Goal: Task Accomplishment & Management: Use online tool/utility

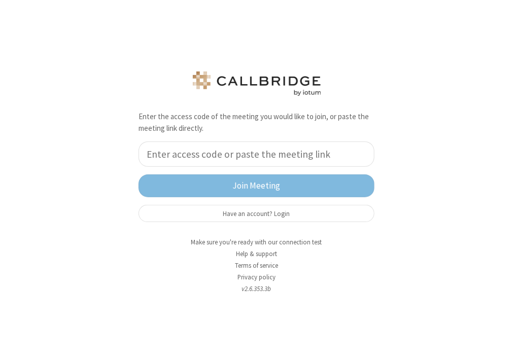
click at [257, 152] on input "tel" at bounding box center [257, 154] width 236 height 25
click at [258, 214] on button "Have an account? Login" at bounding box center [257, 213] width 236 height 17
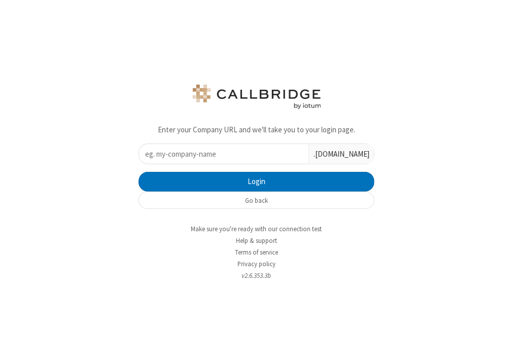
click at [223, 156] on input "text" at bounding box center [224, 154] width 170 height 20
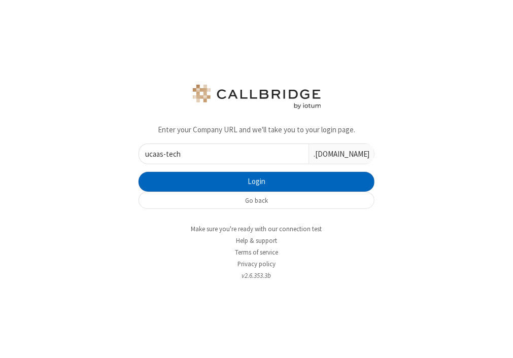
type input "ucaas-tech"
click at [304, 176] on button "Login" at bounding box center [257, 182] width 236 height 20
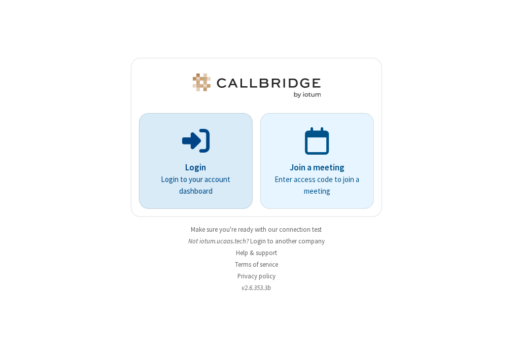
click at [214, 148] on p at bounding box center [195, 140] width 85 height 30
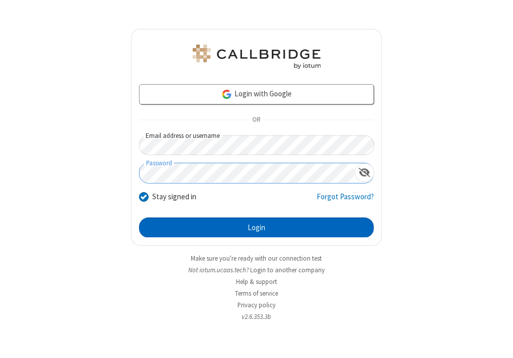
click at [246, 231] on button "Login" at bounding box center [256, 228] width 235 height 20
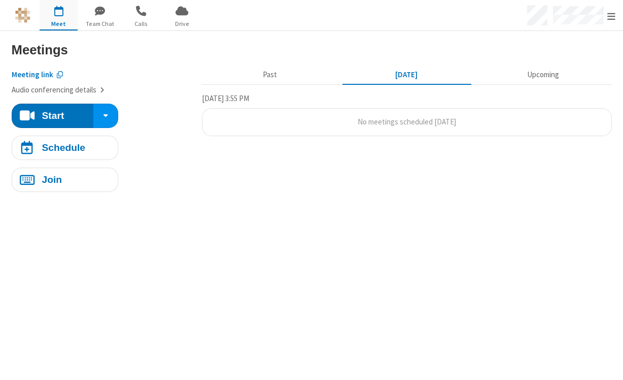
click at [287, 215] on section "Start Meetings Meeting link Audio conferencing details Start Schedule Join Past…" at bounding box center [311, 205] width 623 height 349
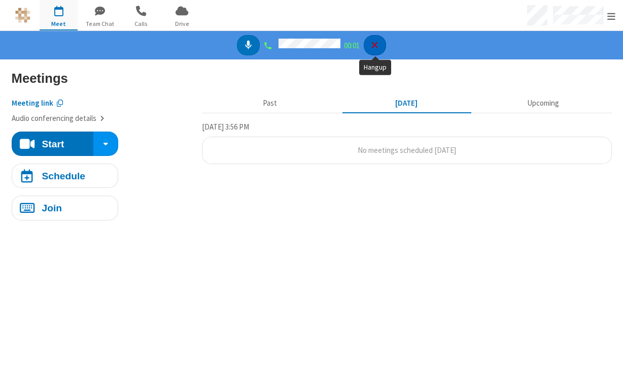
click at [375, 48] on icon "Hangup" at bounding box center [375, 45] width 11 height 11
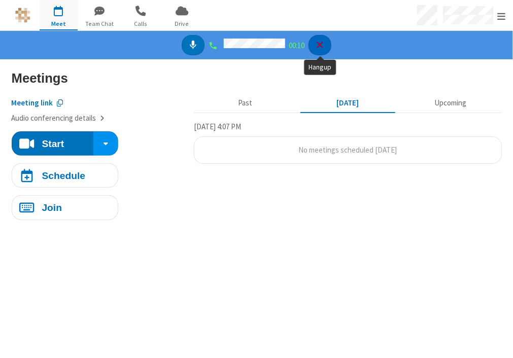
click at [325, 44] on icon "Hangup" at bounding box center [320, 45] width 11 height 11
